Goal: Task Accomplishment & Management: Use online tool/utility

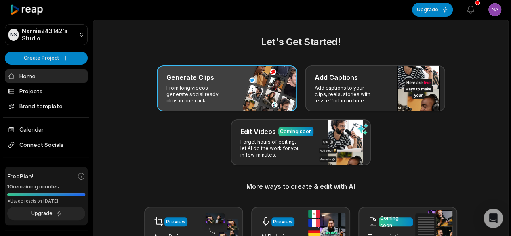
click at [219, 87] on p "From long videos generate social ready clips in one click." at bounding box center [197, 94] width 63 height 19
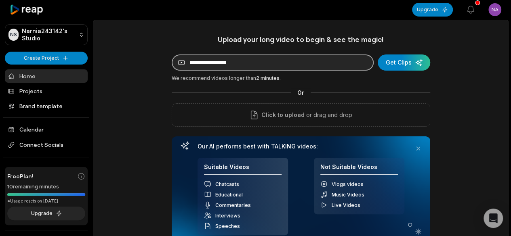
click at [272, 65] on input at bounding box center [273, 63] width 202 height 16
paste input "**********"
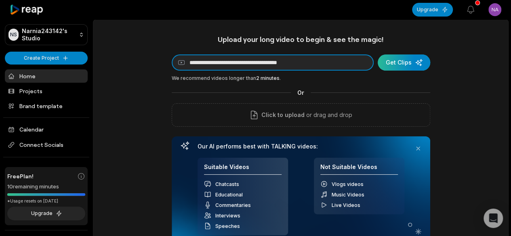
type input "**********"
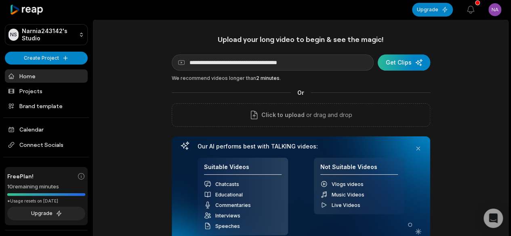
click at [409, 66] on div "submit" at bounding box center [404, 63] width 53 height 16
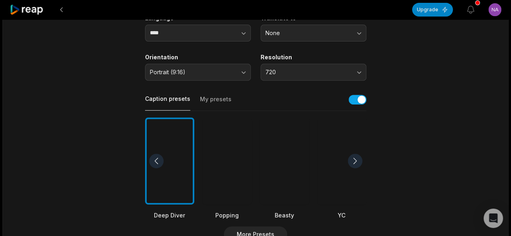
click at [295, 153] on div at bounding box center [284, 162] width 49 height 88
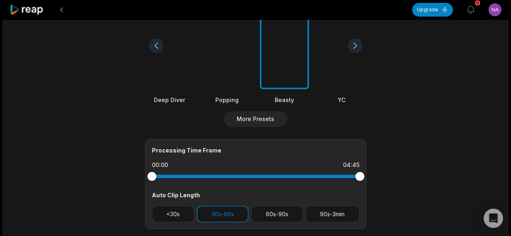
scroll to position [323, 0]
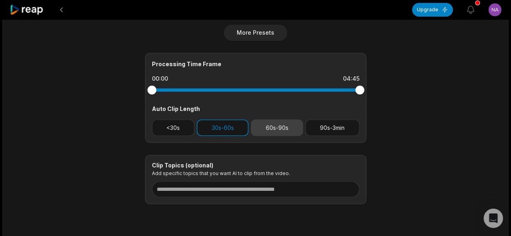
click at [270, 127] on button "60s-90s" at bounding box center [277, 128] width 52 height 17
click at [216, 126] on button "30s-60s" at bounding box center [223, 128] width 52 height 17
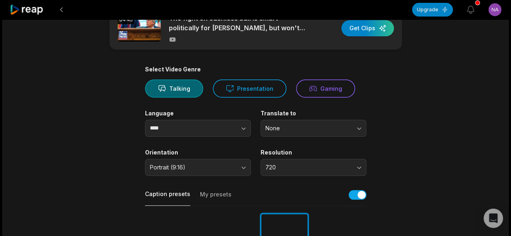
scroll to position [0, 0]
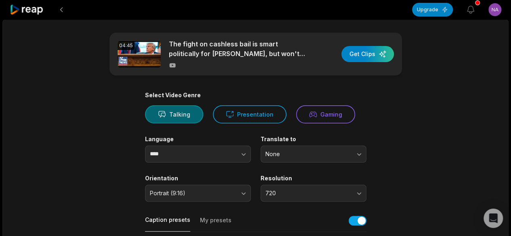
click at [179, 118] on button "Talking" at bounding box center [174, 114] width 58 height 18
click at [375, 51] on div "button" at bounding box center [367, 54] width 53 height 16
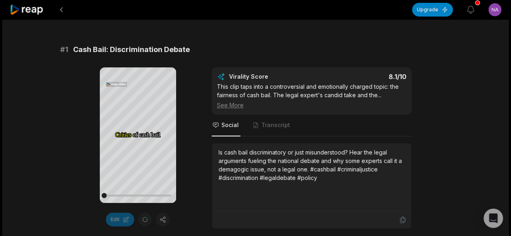
scroll to position [121, 0]
click at [138, 134] on icon at bounding box center [138, 134] width 6 height 7
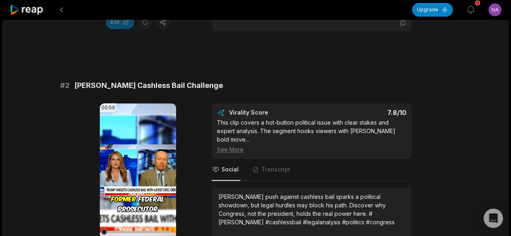
scroll to position [323, 0]
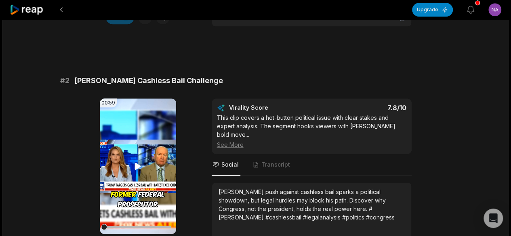
click at [133, 165] on icon at bounding box center [138, 167] width 10 height 10
click at [137, 166] on icon at bounding box center [138, 166] width 3 height 5
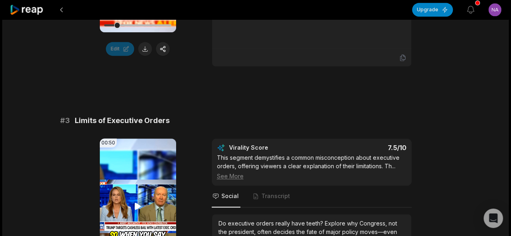
scroll to position [566, 0]
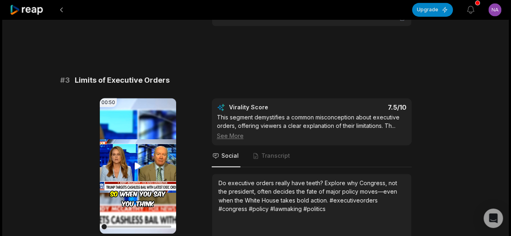
click at [135, 161] on icon at bounding box center [138, 166] width 10 height 10
click at [134, 149] on video "Your browser does not support mp4 format." at bounding box center [138, 166] width 76 height 136
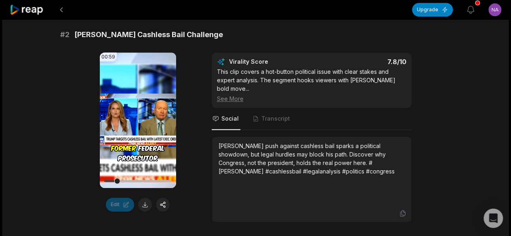
scroll to position [323, 0]
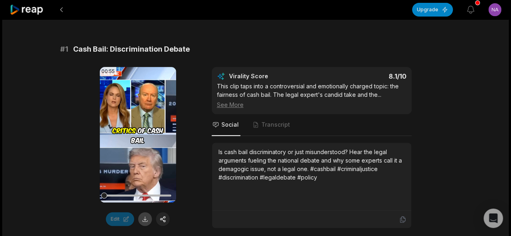
click at [142, 219] on button at bounding box center [145, 220] width 14 height 14
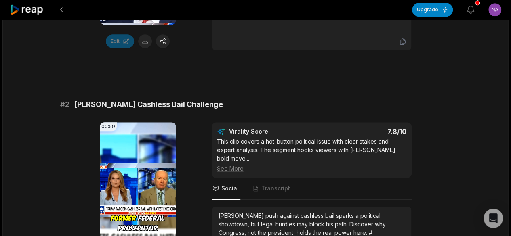
scroll to position [364, 0]
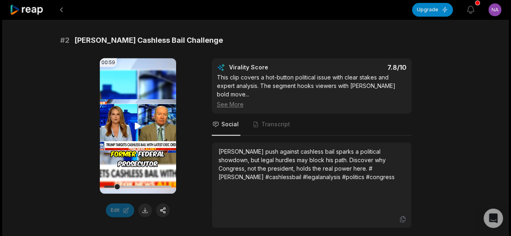
click at [143, 137] on video "Your browser does not support mp4 format." at bounding box center [138, 126] width 76 height 136
click at [109, 168] on video "Your browser does not support mp4 format." at bounding box center [138, 126] width 76 height 136
click at [126, 119] on video "Your browser does not support mp4 format." at bounding box center [138, 126] width 76 height 136
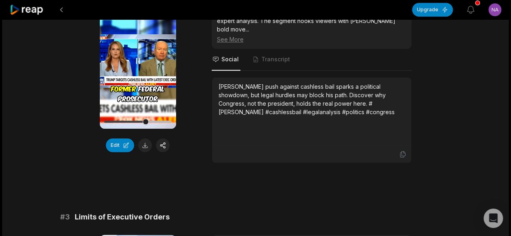
scroll to position [299, 0]
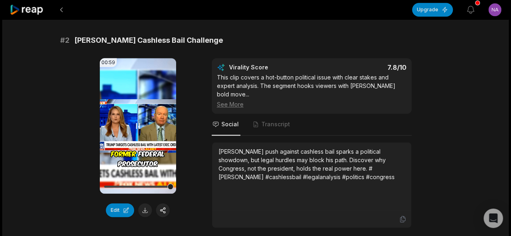
click at [147, 126] on video "Your browser does not support mp4 format." at bounding box center [138, 126] width 76 height 136
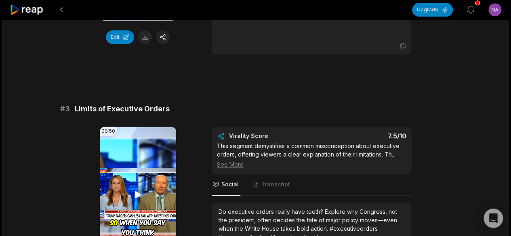
scroll to position [501, 0]
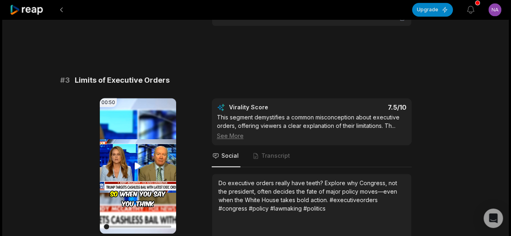
click at [133, 161] on icon at bounding box center [138, 166] width 10 height 10
click at [148, 226] on div at bounding box center [137, 227] width 67 height 2
click at [160, 226] on div at bounding box center [137, 227] width 67 height 2
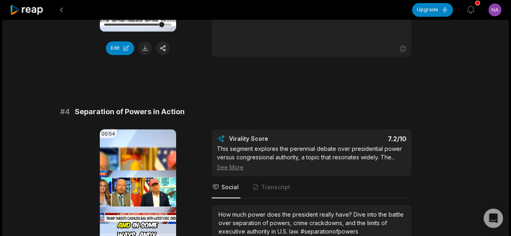
scroll to position [743, 0]
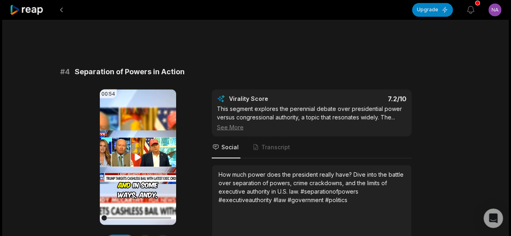
click at [138, 139] on video "Your browser does not support mp4 format." at bounding box center [138, 157] width 76 height 136
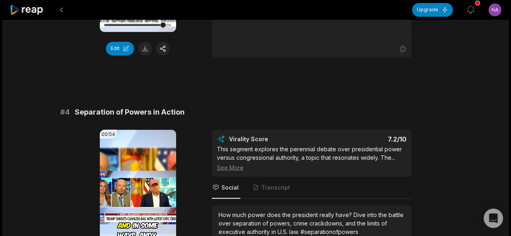
scroll to position [784, 0]
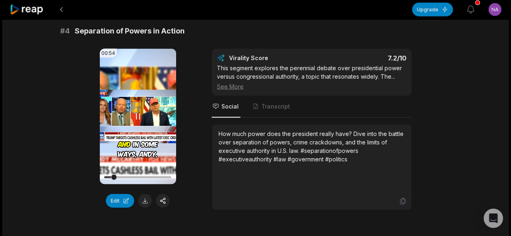
click at [127, 171] on div at bounding box center [137, 178] width 67 height 14
click at [131, 171] on div at bounding box center [137, 178] width 67 height 14
click at [149, 177] on div at bounding box center [137, 178] width 67 height 2
click at [158, 177] on div at bounding box center [137, 178] width 67 height 2
drag, startPoint x: 131, startPoint y: 164, endPoint x: 149, endPoint y: 172, distance: 19.2
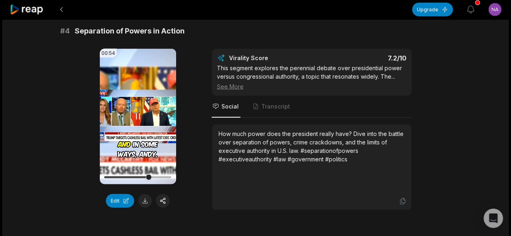
click at [149, 172] on div at bounding box center [137, 178] width 67 height 14
click at [133, 114] on video "Your browser does not support mp4 format." at bounding box center [138, 117] width 76 height 136
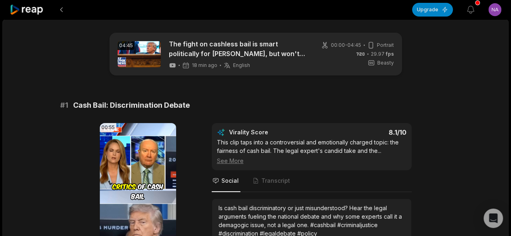
scroll to position [121, 0]
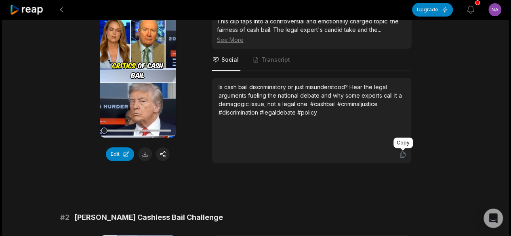
click at [404, 156] on icon at bounding box center [402, 154] width 7 height 7
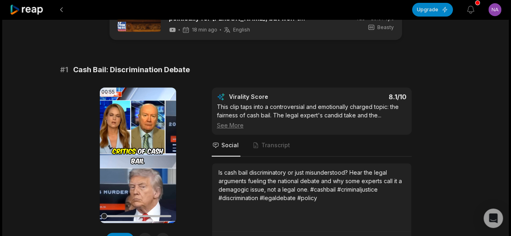
scroll to position [81, 0]
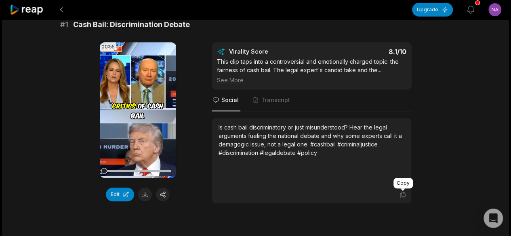
click at [403, 193] on icon at bounding box center [402, 195] width 7 height 7
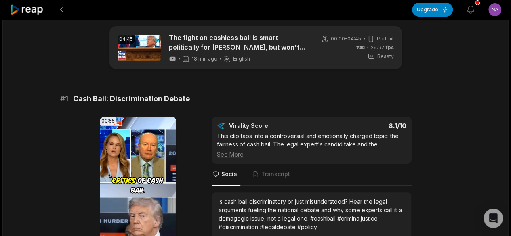
scroll to position [0, 0]
